Goal: Task Accomplishment & Management: Complete application form

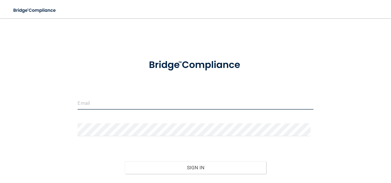
click at [129, 101] on input "email" at bounding box center [195, 103] width 235 height 13
type input "[EMAIL_ADDRESS][DOMAIN_NAME]"
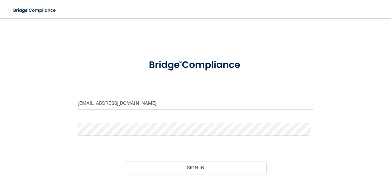
click at [125, 162] on button "Sign In" at bounding box center [195, 168] width 141 height 13
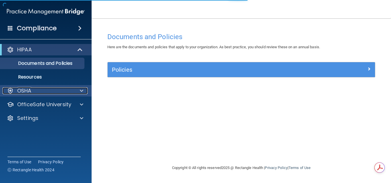
click at [67, 88] on div "OSHA" at bounding box center [38, 91] width 71 height 7
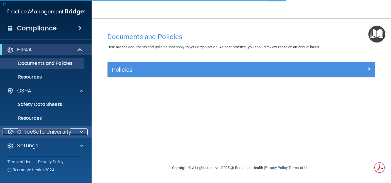
click at [60, 130] on p "OfficeSafe University" at bounding box center [44, 132] width 54 height 7
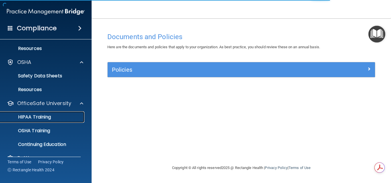
click at [58, 116] on div "HIPAA Training" at bounding box center [43, 117] width 78 height 6
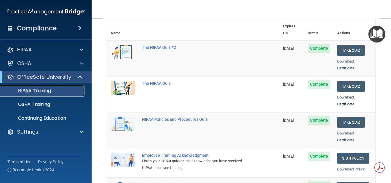
scroll to position [57, 0]
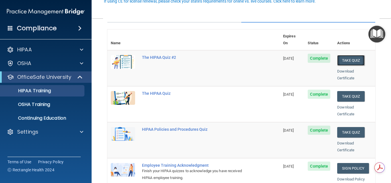
click at [346, 55] on button "Take Quiz" at bounding box center [350, 60] width 27 height 11
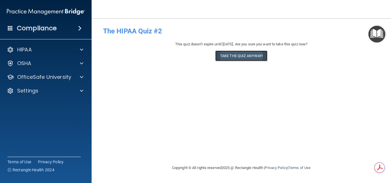
click at [265, 53] on button "Take the quiz anyway!" at bounding box center [241, 56] width 52 height 11
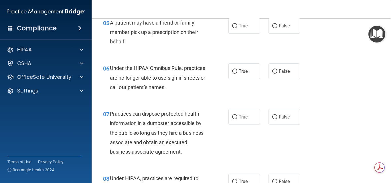
scroll to position [1556, 0]
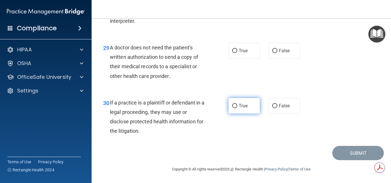
click at [251, 106] on label "True" at bounding box center [243, 106] width 31 height 16
click at [237, 106] on input "True" at bounding box center [234, 106] width 5 height 4
radio input "true"
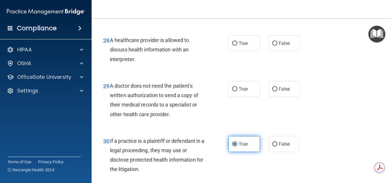
scroll to position [1499, 0]
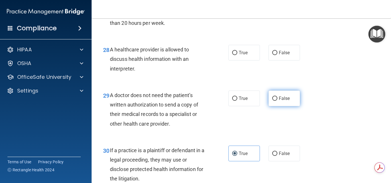
click at [282, 101] on span "False" at bounding box center [284, 98] width 11 height 5
click at [277, 101] on input "False" at bounding box center [274, 99] width 5 height 4
radio input "true"
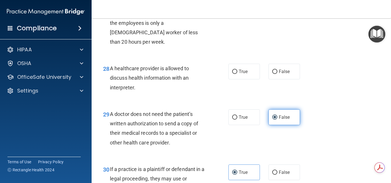
scroll to position [1471, 0]
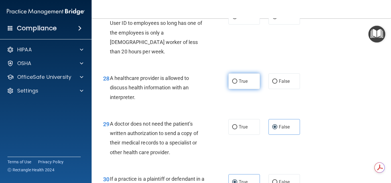
click at [253, 89] on label "True" at bounding box center [243, 81] width 31 height 16
click at [237, 84] on input "True" at bounding box center [234, 82] width 5 height 4
radio input "true"
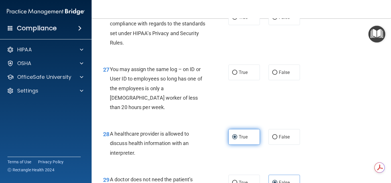
scroll to position [1413, 0]
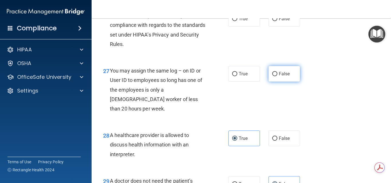
click at [268, 82] on label "False" at bounding box center [283, 74] width 31 height 16
click at [272, 76] on input "False" at bounding box center [274, 74] width 5 height 4
radio input "true"
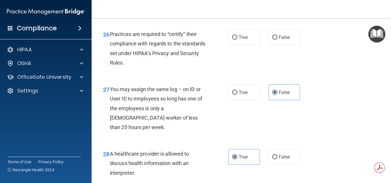
scroll to position [1385, 0]
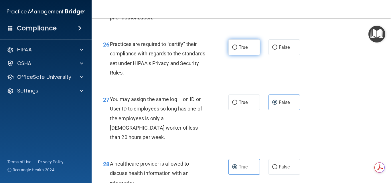
click at [250, 55] on label "True" at bounding box center [243, 47] width 31 height 16
click at [237, 50] on input "True" at bounding box center [234, 47] width 5 height 4
radio input "true"
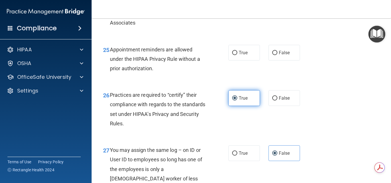
scroll to position [1328, 0]
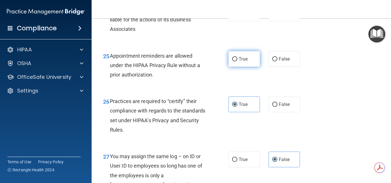
click at [246, 67] on label "True" at bounding box center [243, 59] width 31 height 16
click at [237, 61] on input "True" at bounding box center [234, 59] width 5 height 4
radio input "true"
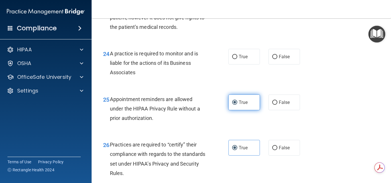
scroll to position [1270, 0]
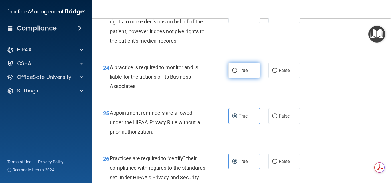
click at [245, 73] on span "True" at bounding box center [243, 70] width 9 height 5
click at [237, 73] on input "True" at bounding box center [234, 71] width 5 height 4
radio input "true"
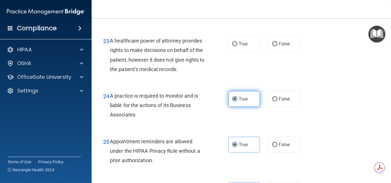
scroll to position [1213, 0]
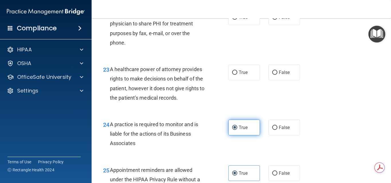
click at [245, 75] on span "True" at bounding box center [243, 72] width 9 height 5
click at [237, 75] on input "True" at bounding box center [234, 73] width 5 height 4
radio input "true"
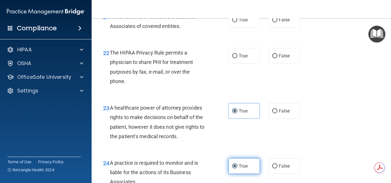
scroll to position [1185, 0]
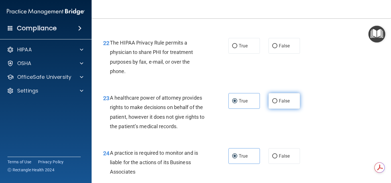
click at [270, 109] on label "False" at bounding box center [283, 101] width 31 height 16
click at [272, 104] on input "False" at bounding box center [274, 101] width 5 height 4
radio input "true"
radio input "false"
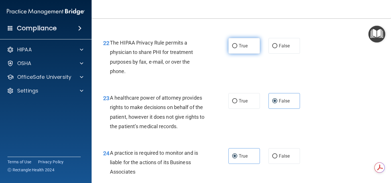
click at [231, 54] on label "True" at bounding box center [243, 46] width 31 height 16
click at [232, 48] on input "True" at bounding box center [234, 46] width 5 height 4
radio input "true"
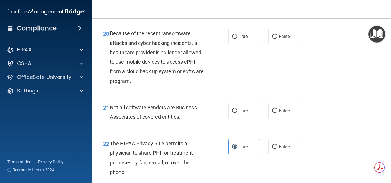
scroll to position [1070, 0]
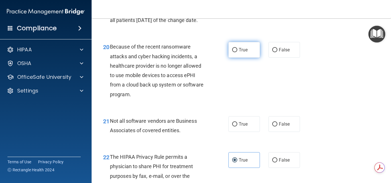
click at [239, 53] on span "True" at bounding box center [243, 49] width 9 height 5
click at [237, 52] on input "True" at bounding box center [234, 50] width 5 height 4
radio input "true"
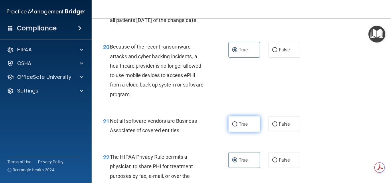
click at [252, 132] on label "True" at bounding box center [243, 124] width 31 height 16
click at [237, 127] on input "True" at bounding box center [234, 124] width 5 height 4
radio input "true"
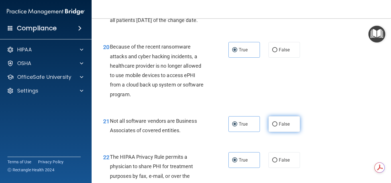
click at [285, 132] on label "False" at bounding box center [283, 124] width 31 height 16
click at [277, 127] on input "False" at bounding box center [274, 124] width 5 height 4
radio input "true"
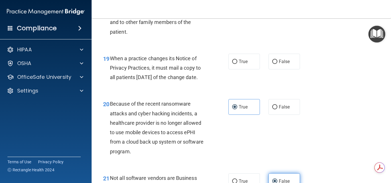
scroll to position [1099, 0]
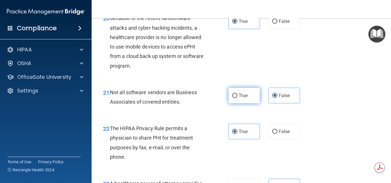
click at [232, 98] on input "True" at bounding box center [234, 96] width 5 height 4
radio input "true"
radio input "false"
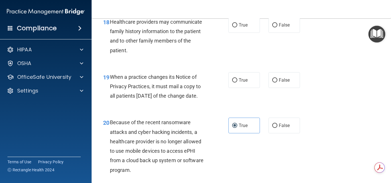
scroll to position [984, 0]
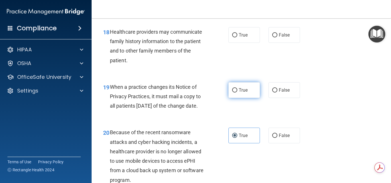
click at [239, 93] on span "True" at bounding box center [243, 90] width 9 height 5
click at [237, 93] on input "True" at bounding box center [234, 90] width 5 height 4
radio input "true"
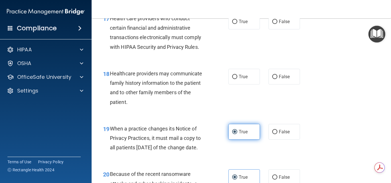
scroll to position [956, 0]
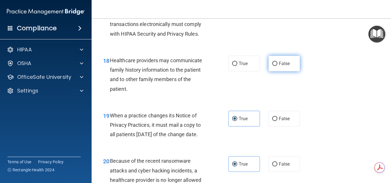
click at [275, 71] on label "False" at bounding box center [283, 64] width 31 height 16
click at [275, 66] on input "False" at bounding box center [274, 64] width 5 height 4
radio input "true"
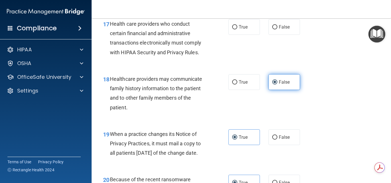
scroll to position [927, 0]
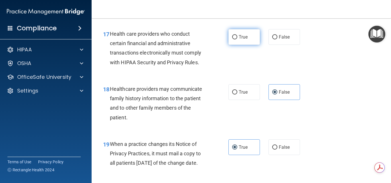
click at [228, 45] on label "True" at bounding box center [243, 37] width 31 height 16
click at [232, 39] on input "True" at bounding box center [234, 37] width 5 height 4
radio input "true"
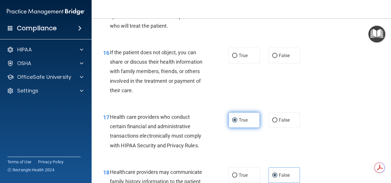
scroll to position [841, 0]
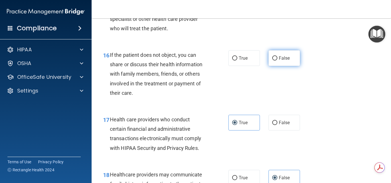
click at [286, 61] on span "False" at bounding box center [284, 57] width 11 height 5
click at [277, 61] on input "False" at bounding box center [274, 58] width 5 height 4
radio input "true"
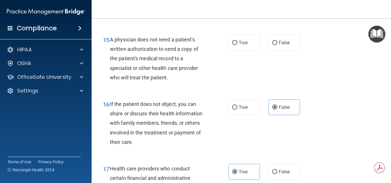
scroll to position [784, 0]
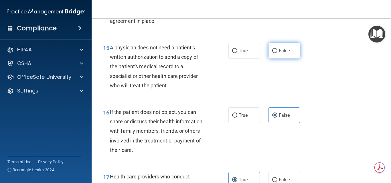
click at [268, 55] on label "False" at bounding box center [283, 51] width 31 height 16
click at [272, 53] on input "False" at bounding box center [274, 51] width 5 height 4
radio input "true"
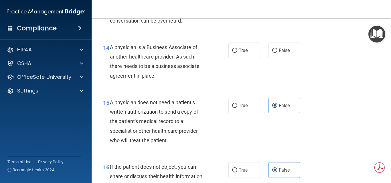
scroll to position [727, 0]
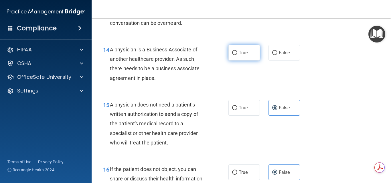
click at [241, 55] on span "True" at bounding box center [243, 52] width 9 height 5
click at [237, 55] on input "True" at bounding box center [234, 53] width 5 height 4
radio input "true"
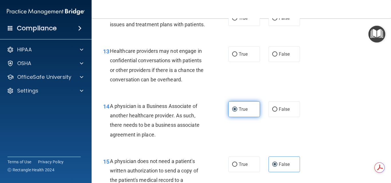
scroll to position [670, 0]
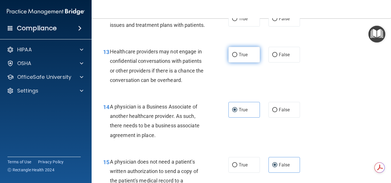
click at [244, 57] on span "True" at bounding box center [243, 54] width 9 height 5
click at [237, 57] on input "True" at bounding box center [234, 55] width 5 height 4
radio input "true"
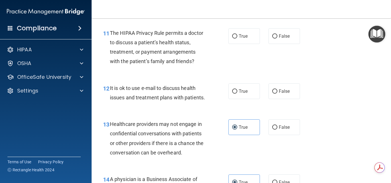
scroll to position [584, 0]
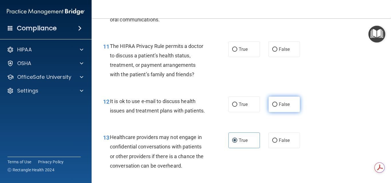
click at [285, 109] on label "False" at bounding box center [283, 105] width 31 height 16
click at [277, 107] on input "False" at bounding box center [274, 105] width 5 height 4
radio input "true"
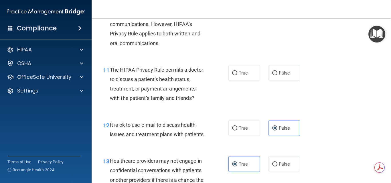
scroll to position [527, 0]
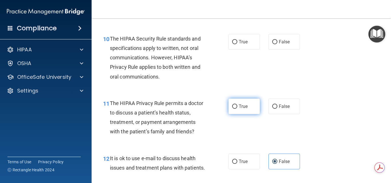
click at [246, 99] on label "True" at bounding box center [243, 107] width 31 height 16
click at [237, 105] on input "True" at bounding box center [234, 107] width 5 height 4
radio input "true"
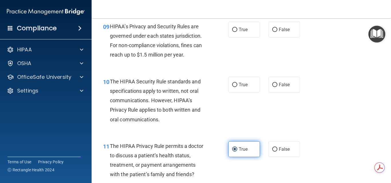
scroll to position [470, 0]
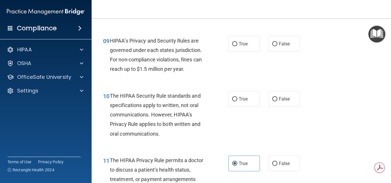
click at [239, 90] on div "10 The HIPAA Security Rule standards and specifications apply to written, not o…" at bounding box center [241, 116] width 285 height 65
click at [239, 93] on label "True" at bounding box center [243, 99] width 31 height 16
click at [237, 97] on input "True" at bounding box center [234, 99] width 5 height 4
radio input "true"
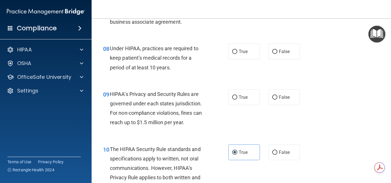
scroll to position [412, 0]
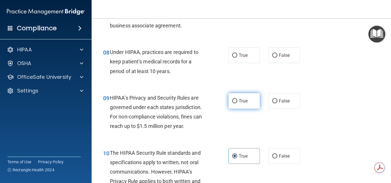
click at [233, 103] on input "True" at bounding box center [234, 101] width 5 height 4
radio input "true"
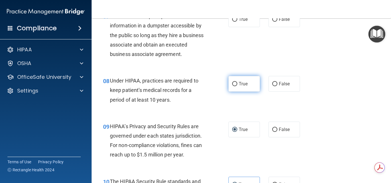
click at [234, 84] on input "True" at bounding box center [234, 84] width 5 height 4
radio input "true"
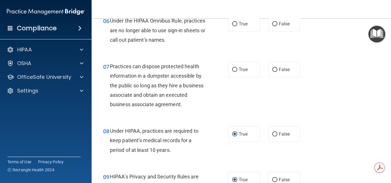
scroll to position [327, 0]
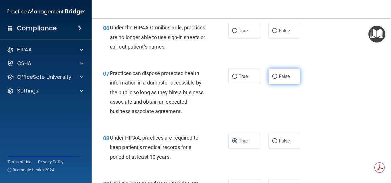
click at [279, 78] on span "False" at bounding box center [284, 76] width 11 height 5
click at [276, 78] on input "False" at bounding box center [274, 77] width 5 height 4
radio input "true"
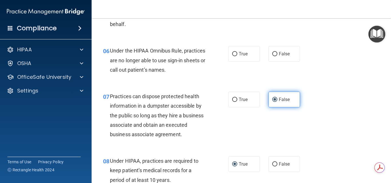
scroll to position [269, 0]
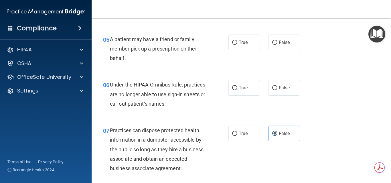
drag, startPoint x: 240, startPoint y: 77, endPoint x: 242, endPoint y: 83, distance: 6.4
click at [240, 78] on div "06 Under the HIPAA Omnibus Rule, practices are no longer able to use sign-in sh…" at bounding box center [241, 96] width 285 height 46
click at [243, 83] on label "True" at bounding box center [243, 88] width 31 height 16
click at [237, 86] on input "True" at bounding box center [234, 88] width 5 height 4
radio input "true"
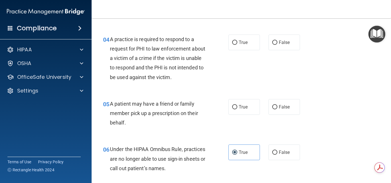
scroll to position [184, 0]
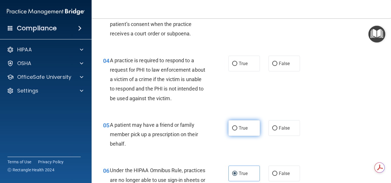
click at [239, 133] on label "True" at bounding box center [243, 128] width 31 height 16
click at [237, 131] on input "True" at bounding box center [234, 128] width 5 height 4
radio input "true"
click at [263, 134] on div "True False" at bounding box center [266, 128] width 76 height 16
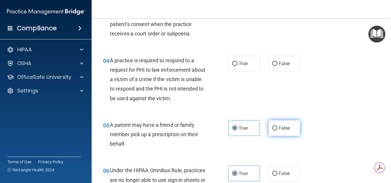
click at [275, 133] on label "False" at bounding box center [283, 128] width 31 height 16
click at [275, 131] on input "False" at bounding box center [274, 128] width 5 height 4
radio input "true"
radio input "false"
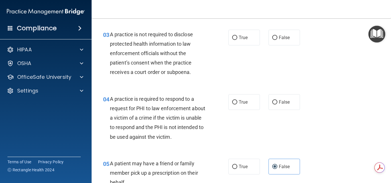
scroll to position [155, 0]
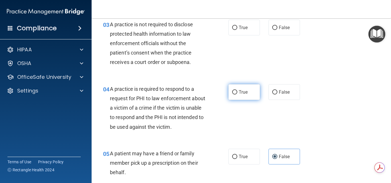
click at [233, 94] on input "True" at bounding box center [234, 92] width 5 height 4
radio input "true"
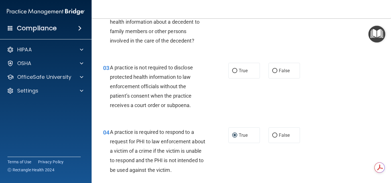
scroll to position [98, 0]
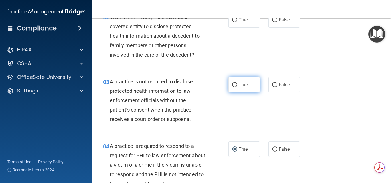
click at [235, 89] on label "True" at bounding box center [243, 85] width 31 height 16
click at [235, 87] on input "True" at bounding box center [234, 85] width 5 height 4
radio input "true"
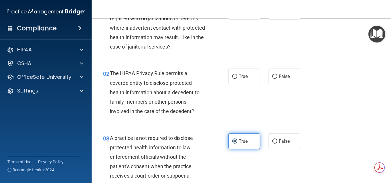
scroll to position [41, 0]
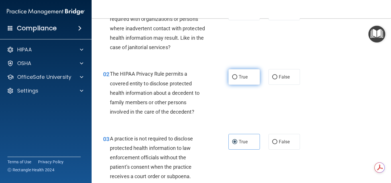
click at [235, 81] on label "True" at bounding box center [243, 77] width 31 height 16
click at [235, 80] on input "True" at bounding box center [234, 77] width 5 height 4
radio input "true"
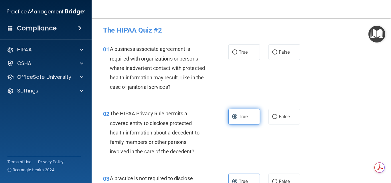
scroll to position [0, 0]
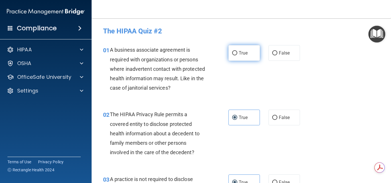
click at [243, 56] on label "True" at bounding box center [243, 53] width 31 height 16
click at [237, 55] on input "True" at bounding box center [234, 53] width 5 height 4
radio input "true"
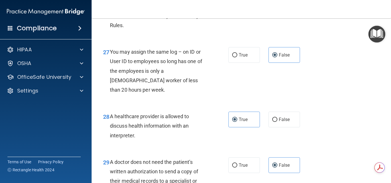
scroll to position [1556, 0]
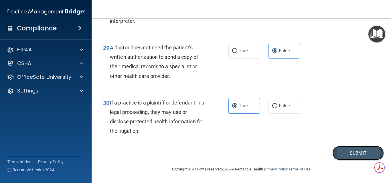
click at [351, 152] on button "Submit" at bounding box center [357, 153] width 51 height 15
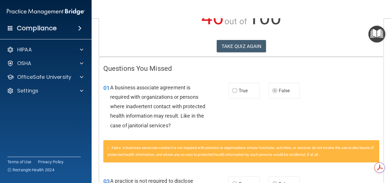
scroll to position [68, 0]
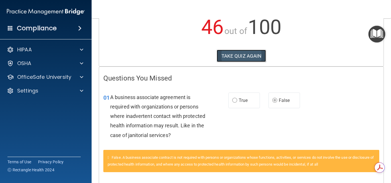
click at [252, 58] on button "TAKE QUIZ AGAIN" at bounding box center [240, 56] width 49 height 13
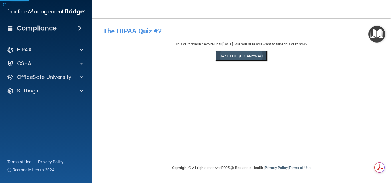
click at [253, 61] on button "Take the quiz anyway!" at bounding box center [241, 56] width 52 height 11
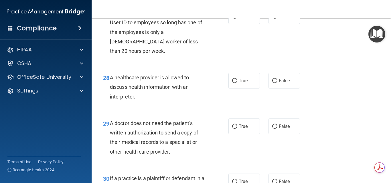
scroll to position [1556, 0]
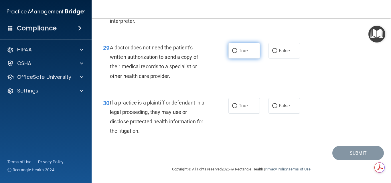
click at [235, 48] on label "True" at bounding box center [243, 51] width 31 height 16
click at [235, 49] on input "True" at bounding box center [234, 51] width 5 height 4
radio input "true"
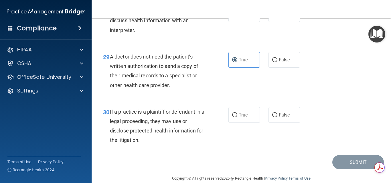
scroll to position [1528, 0]
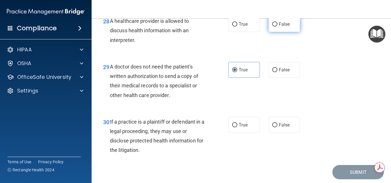
click at [283, 29] on label "False" at bounding box center [283, 24] width 31 height 16
click at [277, 27] on input "False" at bounding box center [274, 24] width 5 height 4
radio input "true"
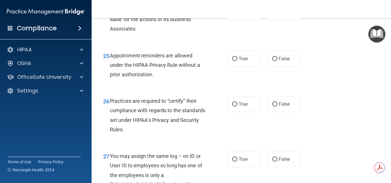
scroll to position [1328, 0]
click at [278, 21] on label "False" at bounding box center [283, 13] width 31 height 16
click at [277, 16] on input "False" at bounding box center [274, 13] width 5 height 4
radio input "true"
click at [278, 112] on label "False" at bounding box center [283, 105] width 31 height 16
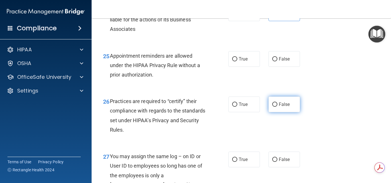
click at [277, 107] on input "False" at bounding box center [274, 105] width 5 height 4
radio input "true"
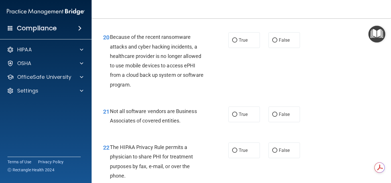
scroll to position [1070, 0]
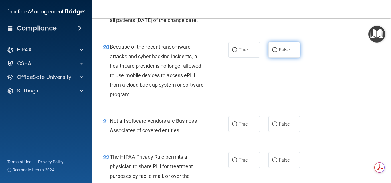
click at [291, 58] on label "False" at bounding box center [283, 50] width 31 height 16
click at [277, 52] on input "False" at bounding box center [274, 50] width 5 height 4
radio input "true"
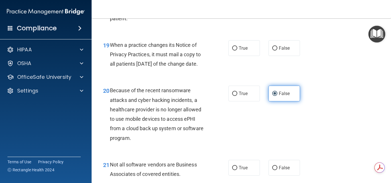
scroll to position [1013, 0]
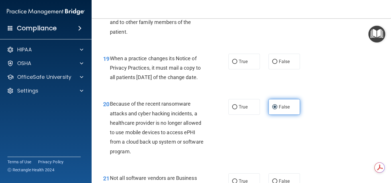
click at [291, 69] on label "False" at bounding box center [283, 62] width 31 height 16
click at [277, 64] on input "False" at bounding box center [274, 62] width 5 height 4
radio input "true"
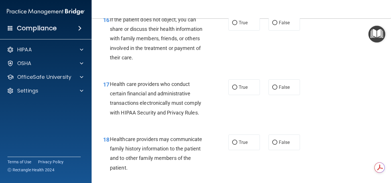
scroll to position [841, 0]
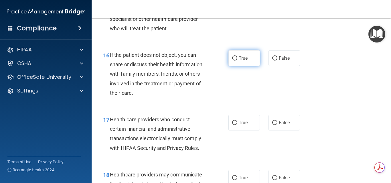
click at [250, 66] on label "True" at bounding box center [243, 58] width 31 height 16
click at [237, 61] on input "True" at bounding box center [234, 58] width 5 height 4
radio input "true"
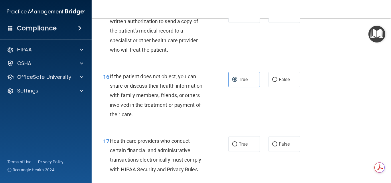
scroll to position [784, 0]
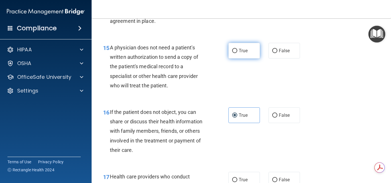
click at [246, 59] on label "True" at bounding box center [243, 51] width 31 height 16
click at [237, 53] on input "True" at bounding box center [234, 51] width 5 height 4
radio input "true"
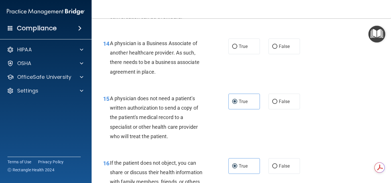
scroll to position [698, 0]
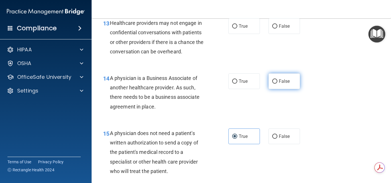
click at [284, 84] on span "False" at bounding box center [284, 81] width 11 height 5
click at [277, 84] on input "False" at bounding box center [274, 82] width 5 height 4
radio input "true"
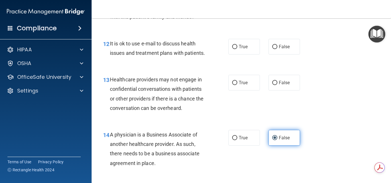
scroll to position [641, 0]
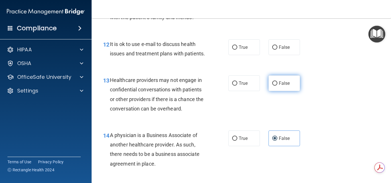
click at [285, 86] on span "False" at bounding box center [284, 83] width 11 height 5
click at [277, 86] on input "False" at bounding box center [274, 84] width 5 height 4
radio input "true"
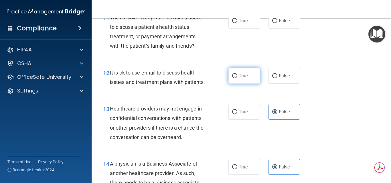
click at [245, 78] on span "True" at bounding box center [243, 75] width 9 height 5
click at [237, 78] on input "True" at bounding box center [234, 76] width 5 height 4
radio input "true"
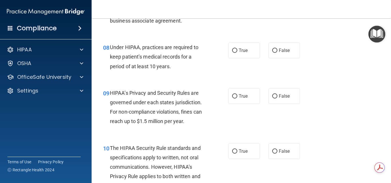
scroll to position [412, 0]
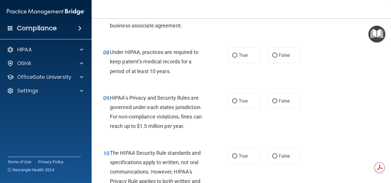
click at [280, 109] on div "09 HIPAA’s Privacy and Security Rules are governed under each states jurisdicti…" at bounding box center [241, 113] width 285 height 55
click at [281, 102] on span "False" at bounding box center [284, 100] width 11 height 5
click at [277, 102] on input "False" at bounding box center [274, 101] width 5 height 4
radio input "true"
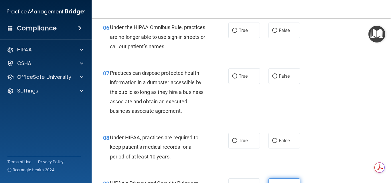
scroll to position [327, 0]
click at [276, 139] on label "False" at bounding box center [283, 141] width 31 height 16
click at [276, 139] on input "False" at bounding box center [274, 141] width 5 height 4
radio input "true"
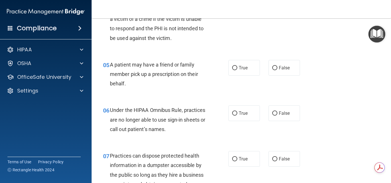
scroll to position [241, 0]
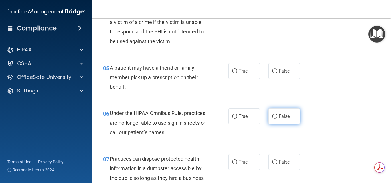
click at [281, 120] on label "False" at bounding box center [283, 117] width 31 height 16
click at [277, 119] on input "False" at bounding box center [274, 117] width 5 height 4
radio input "true"
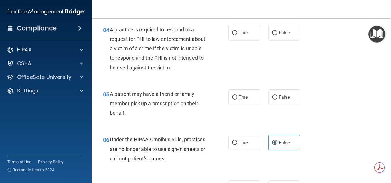
scroll to position [212, 0]
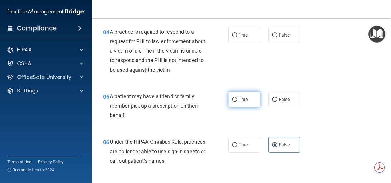
click at [251, 99] on label "True" at bounding box center [243, 100] width 31 height 16
click at [237, 99] on input "True" at bounding box center [234, 100] width 5 height 4
radio input "true"
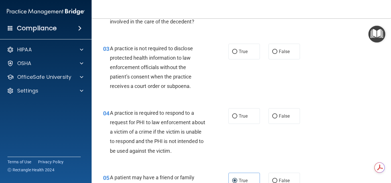
scroll to position [126, 0]
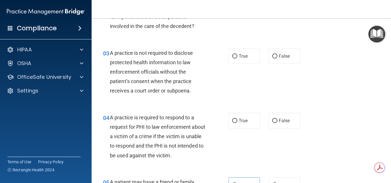
click at [281, 66] on div "03 A practice is not required to disclose protected health information to law e…" at bounding box center [241, 73] width 285 height 65
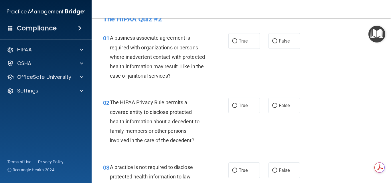
scroll to position [0, 0]
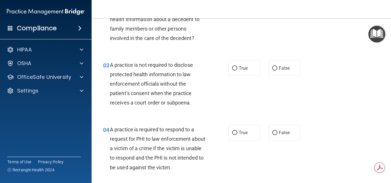
click at [275, 69] on label "False" at bounding box center [283, 68] width 31 height 16
click at [275, 69] on input "False" at bounding box center [274, 68] width 5 height 4
radio input "true"
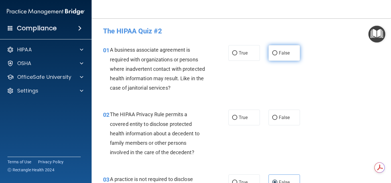
click at [279, 50] on span "False" at bounding box center [284, 52] width 11 height 5
click at [283, 55] on span "False" at bounding box center [284, 52] width 11 height 5
click at [277, 55] on input "False" at bounding box center [274, 53] width 5 height 4
radio input "true"
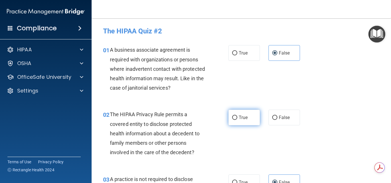
click at [244, 120] on span "True" at bounding box center [243, 117] width 9 height 5
click at [237, 120] on input "True" at bounding box center [234, 118] width 5 height 4
radio input "true"
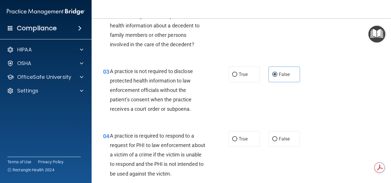
scroll to position [143, 0]
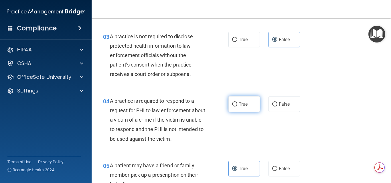
click at [247, 106] on label "True" at bounding box center [243, 104] width 31 height 16
click at [237, 106] on input "True" at bounding box center [234, 104] width 5 height 4
radio input "true"
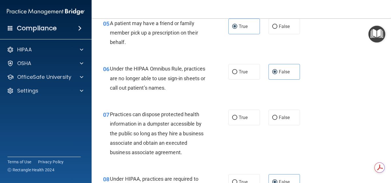
scroll to position [286, 0]
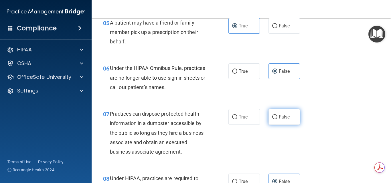
click at [275, 121] on label "False" at bounding box center [283, 117] width 31 height 16
click at [275, 120] on input "False" at bounding box center [274, 117] width 5 height 4
radio input "true"
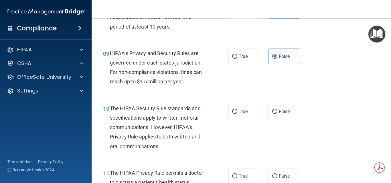
scroll to position [458, 0]
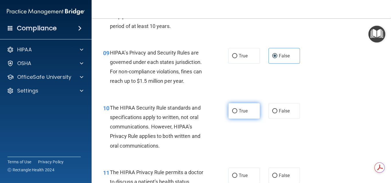
click at [244, 109] on span "True" at bounding box center [243, 110] width 9 height 5
click at [237, 109] on input "True" at bounding box center [234, 111] width 5 height 4
radio input "true"
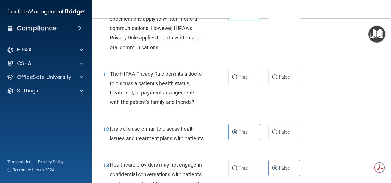
scroll to position [543, 0]
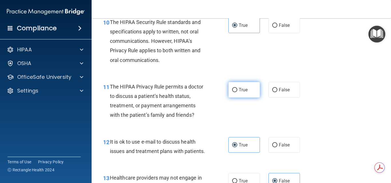
click at [244, 88] on span "True" at bounding box center [243, 89] width 9 height 5
click at [237, 88] on input "True" at bounding box center [234, 90] width 5 height 4
radio input "true"
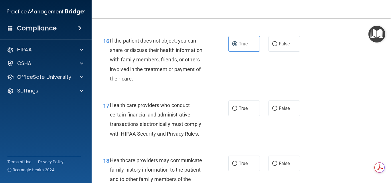
scroll to position [858, 0]
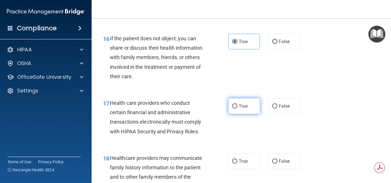
click at [247, 114] on label "True" at bounding box center [243, 106] width 31 height 16
click at [237, 109] on input "True" at bounding box center [234, 106] width 5 height 4
radio input "true"
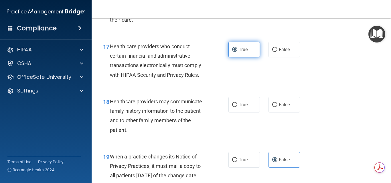
scroll to position [915, 0]
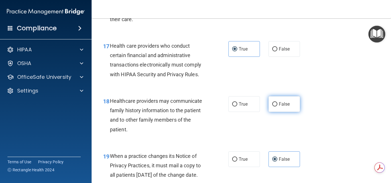
click at [285, 109] on label "False" at bounding box center [283, 104] width 31 height 16
click at [277, 107] on input "False" at bounding box center [274, 104] width 5 height 4
radio input "true"
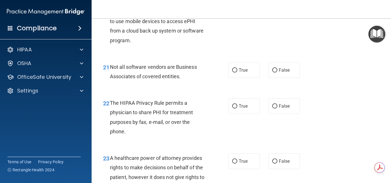
scroll to position [1144, 0]
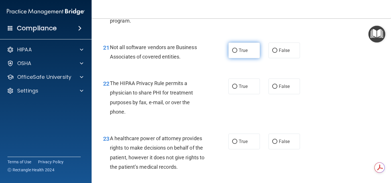
click at [241, 53] on span "True" at bounding box center [243, 50] width 9 height 5
click at [237, 53] on input "True" at bounding box center [234, 51] width 5 height 4
radio input "true"
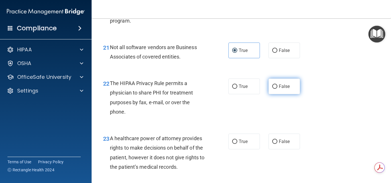
click at [277, 94] on label "False" at bounding box center [283, 87] width 31 height 16
click at [277, 89] on input "False" at bounding box center [274, 87] width 5 height 4
radio input "true"
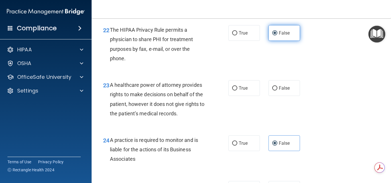
scroll to position [1201, 0]
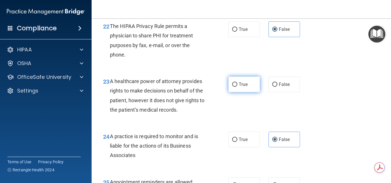
click at [255, 92] on label "True" at bounding box center [243, 85] width 31 height 16
click at [237, 87] on input "True" at bounding box center [234, 85] width 5 height 4
radio input "true"
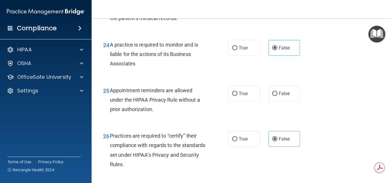
scroll to position [1287, 0]
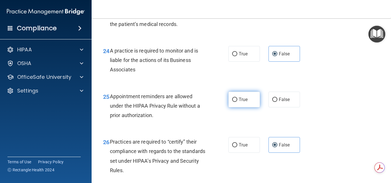
click at [251, 108] on label "True" at bounding box center [243, 100] width 31 height 16
click at [237, 102] on input "True" at bounding box center [234, 100] width 5 height 4
radio input "true"
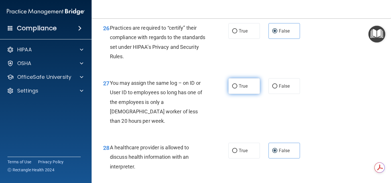
scroll to position [1401, 0]
click at [242, 94] on label "True" at bounding box center [243, 86] width 31 height 16
click at [237, 88] on input "True" at bounding box center [234, 86] width 5 height 4
radio input "true"
click at [272, 88] on input "False" at bounding box center [274, 86] width 5 height 4
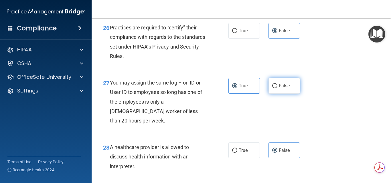
radio input "true"
radio input "false"
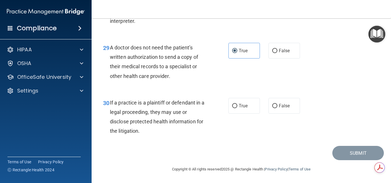
scroll to position [1556, 0]
click at [235, 104] on label "True" at bounding box center [243, 106] width 31 height 16
click at [235, 104] on input "True" at bounding box center [234, 106] width 5 height 4
radio input "true"
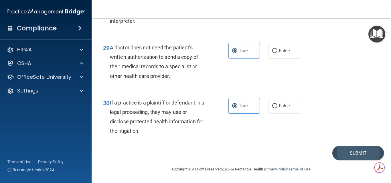
drag, startPoint x: 334, startPoint y: 143, endPoint x: 337, endPoint y: 150, distance: 8.1
click at [334, 144] on div "30 If a practice is a plaintiff or defendant in a legal proceeding, they may us…" at bounding box center [241, 118] width 285 height 55
click at [337, 151] on button "Submit" at bounding box center [357, 153] width 51 height 15
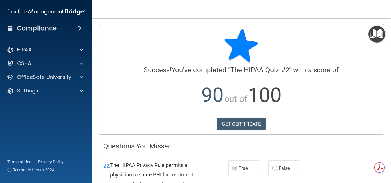
click at [49, 21] on div "Compliance" at bounding box center [46, 17] width 80 height 35
click at [44, 26] on div "Compliance" at bounding box center [46, 28] width 92 height 13
click at [44, 26] on body "Compliance HIPAA Documents and Policies Report an Incident Business Associates …" at bounding box center [195, 91] width 391 height 183
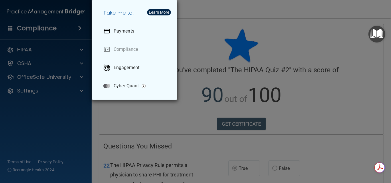
click at [57, 20] on div "Take me to: Payments Compliance Engagement Cyber Quant" at bounding box center [195, 91] width 391 height 183
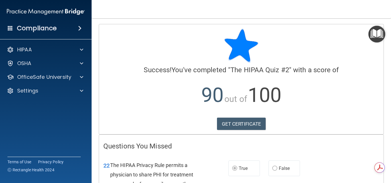
click at [55, 25] on h4 "Compliance" at bounding box center [37, 28] width 40 height 8
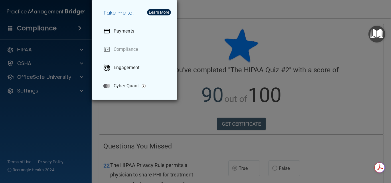
click at [113, 15] on h5 "Take me to:" at bounding box center [136, 13] width 74 height 16
click at [53, 14] on div "Take me to: Payments Compliance Engagement Cyber Quant" at bounding box center [195, 91] width 391 height 183
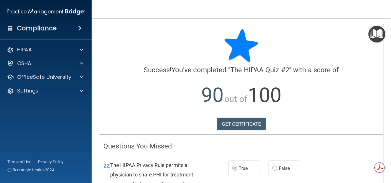
click at [51, 10] on img at bounding box center [46, 11] width 78 height 11
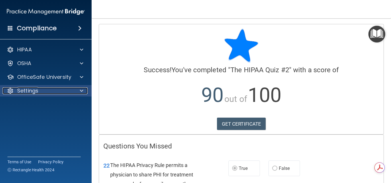
click at [30, 89] on p "Settings" at bounding box center [27, 91] width 21 height 7
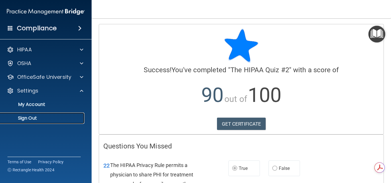
click at [46, 117] on p "Sign Out" at bounding box center [43, 119] width 78 height 6
